Goal: Complete application form

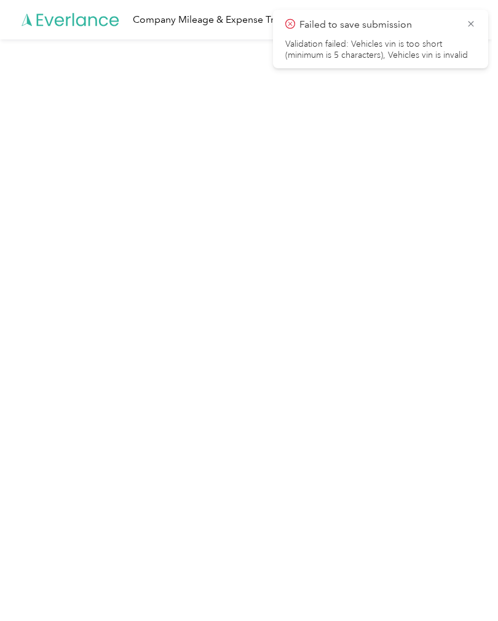
click at [463, 22] on span "Failed to save submission" at bounding box center [380, 24] width 191 height 15
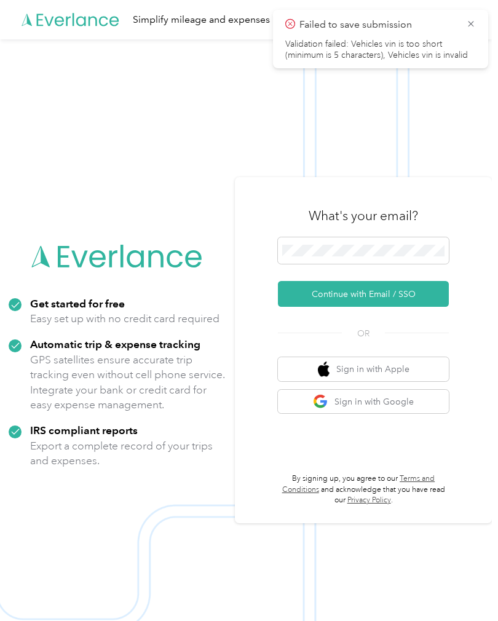
click at [471, 9] on div "Simplify mileage and expenses" at bounding box center [246, 19] width 492 height 39
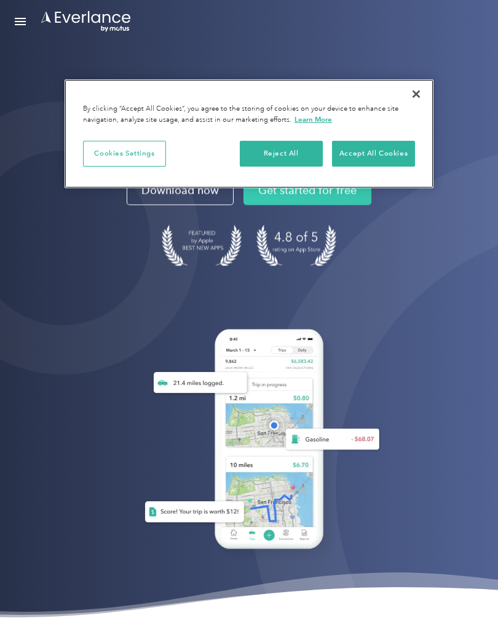
click at [420, 94] on button "Close" at bounding box center [416, 93] width 27 height 27
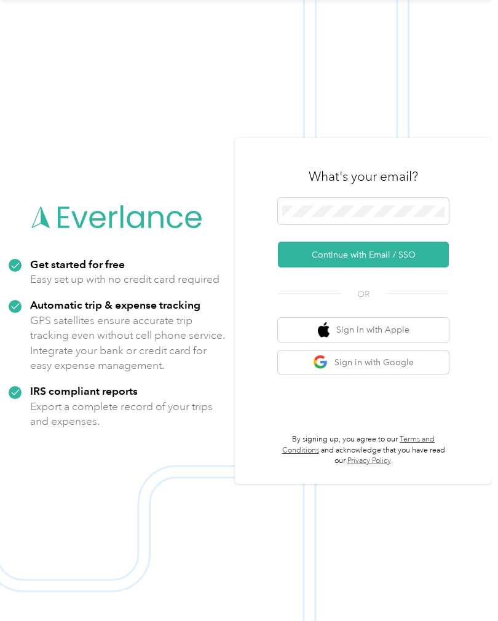
scroll to position [82, 0]
click at [375, 198] on span at bounding box center [363, 211] width 171 height 27
